Goal: Go to known website: Access a specific website the user already knows

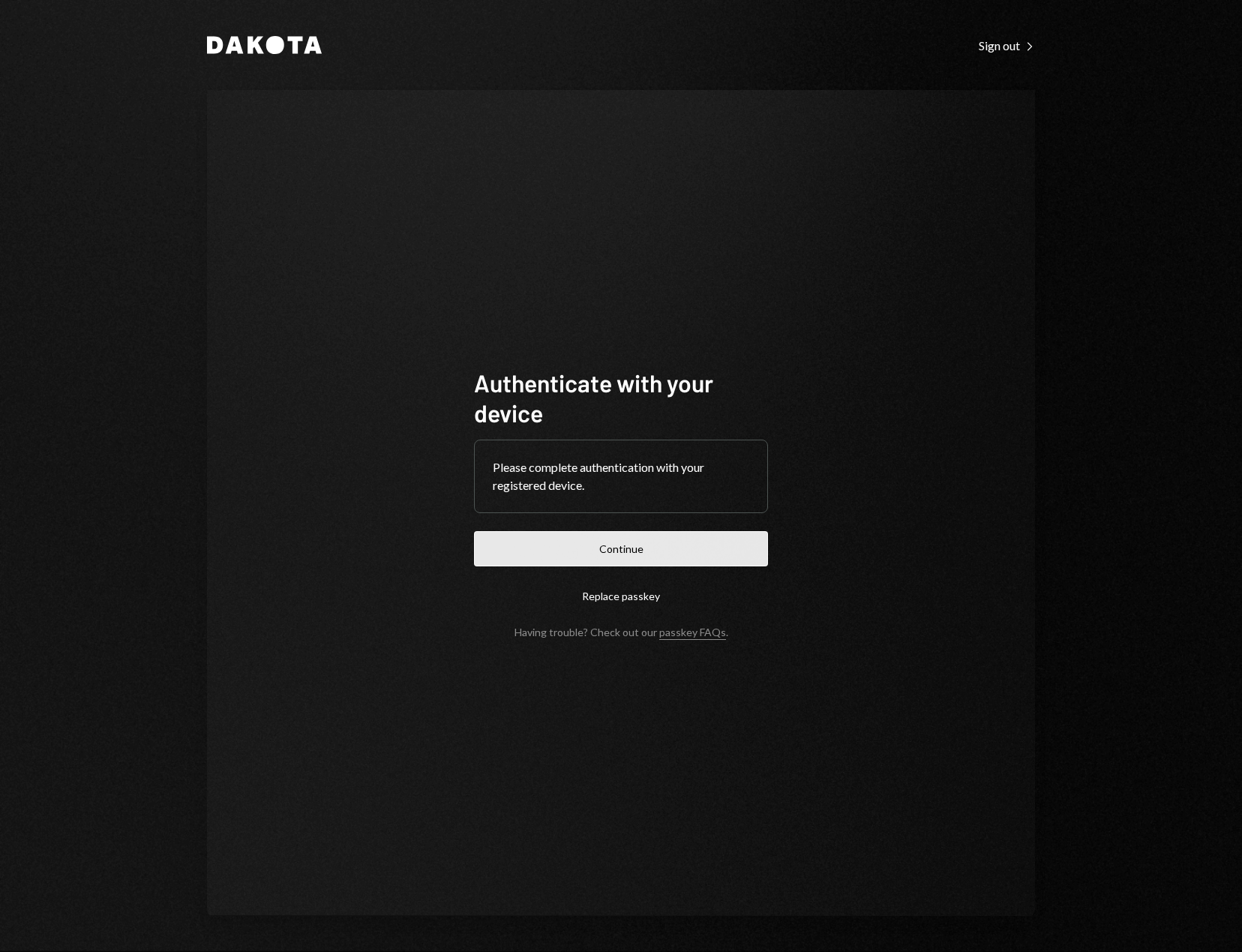
click at [690, 542] on button "Continue" at bounding box center [621, 549] width 294 height 35
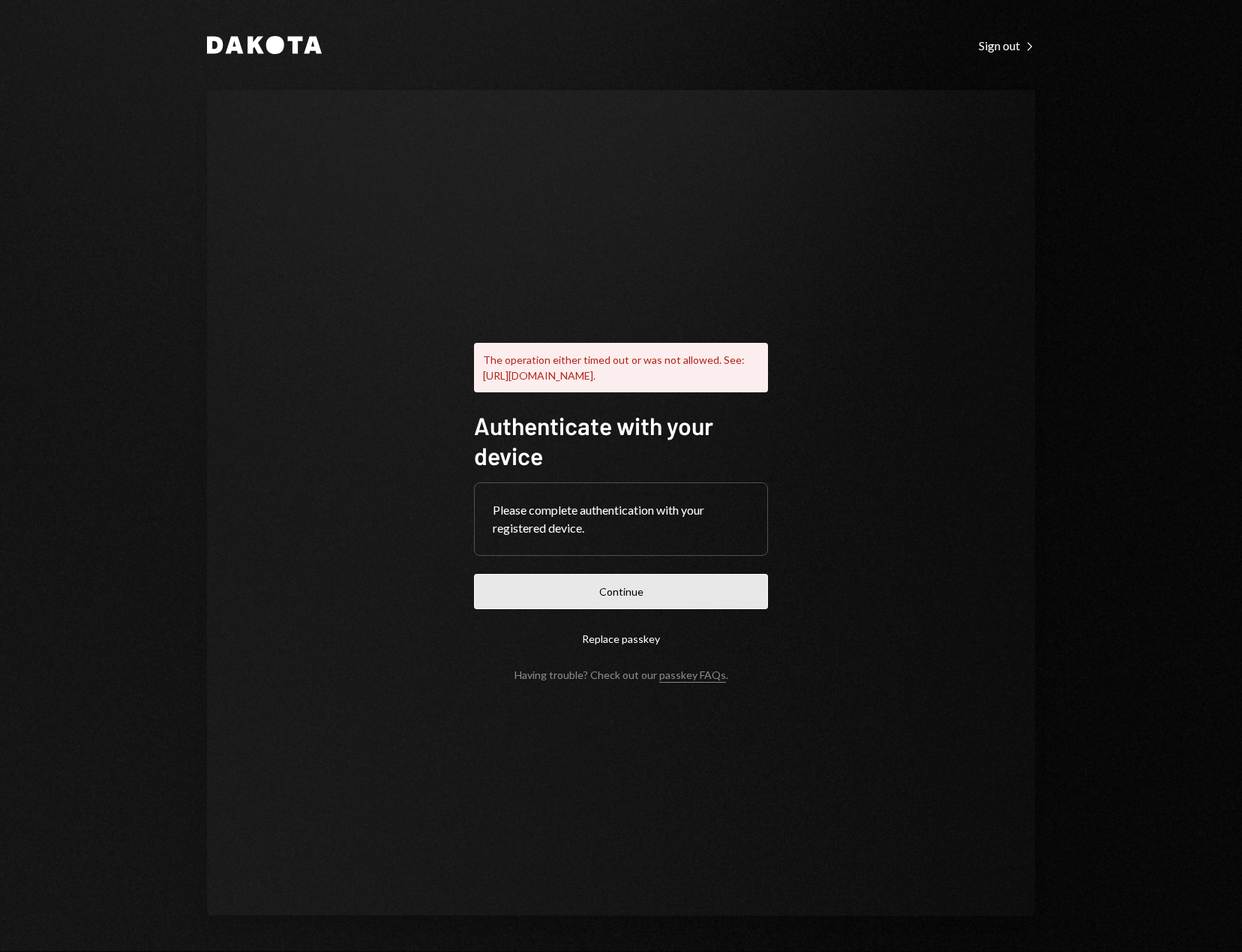
click at [613, 603] on button "Continue" at bounding box center [621, 591] width 294 height 35
click at [1080, 128] on div "Dakota Sign out Right Caret The operation either timed out or was not allowed. …" at bounding box center [621, 476] width 1242 height 952
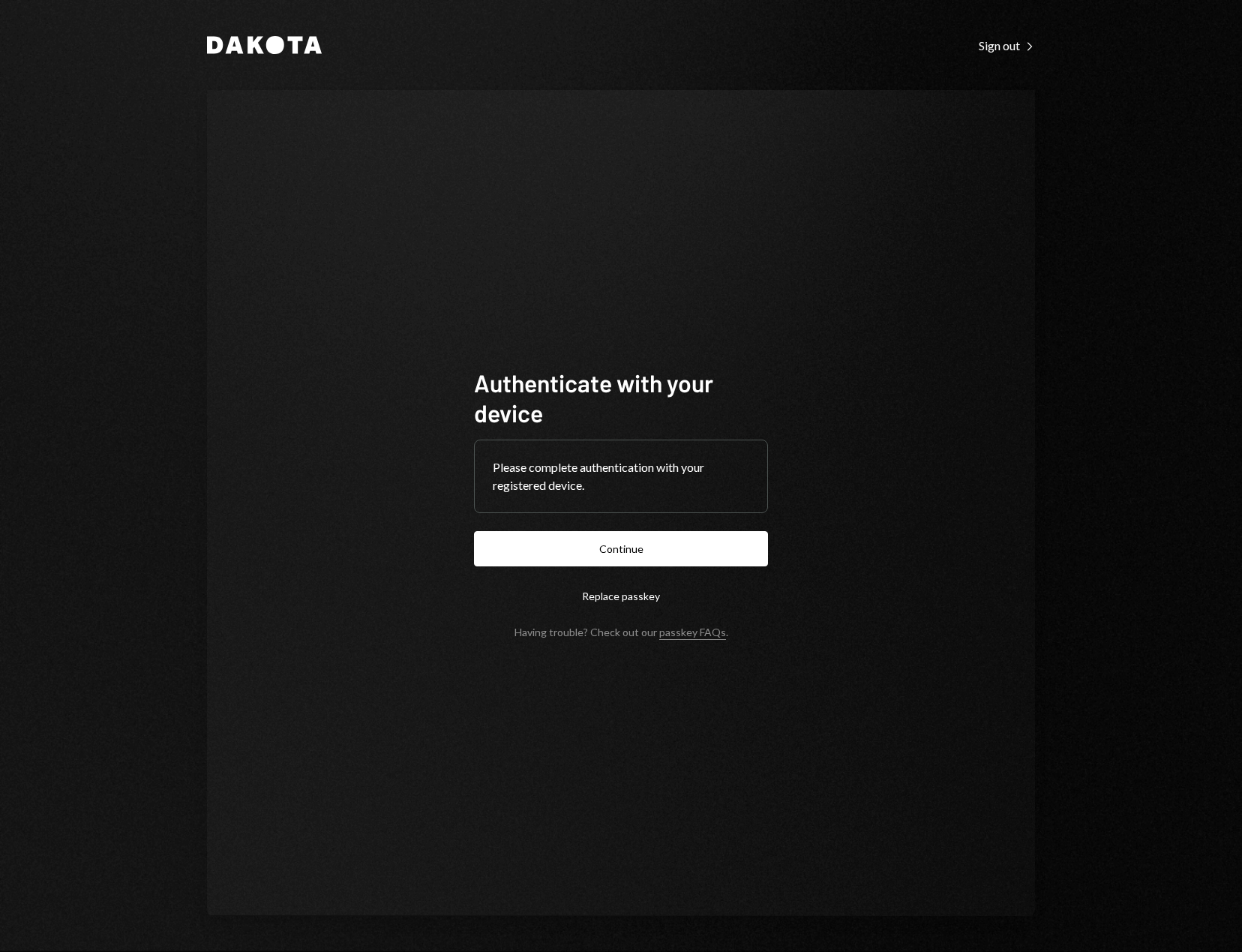
drag, startPoint x: 1116, startPoint y: 162, endPoint x: 989, endPoint y: 11, distance: 197.3
click at [1109, 153] on div "Dakota Sign out Right Caret Authenticate with your device Please complete authe…" at bounding box center [621, 476] width 1242 height 952
